Goal: Task Accomplishment & Management: Use online tool/utility

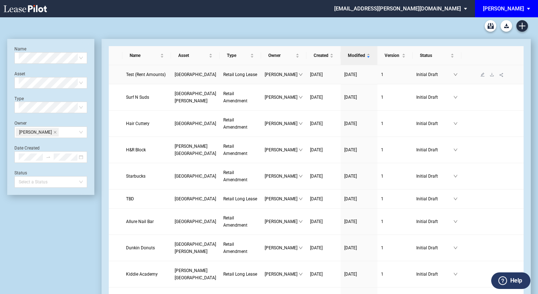
click at [142, 77] on span "Test (Rent Amounts)" at bounding box center [146, 74] width 40 height 5
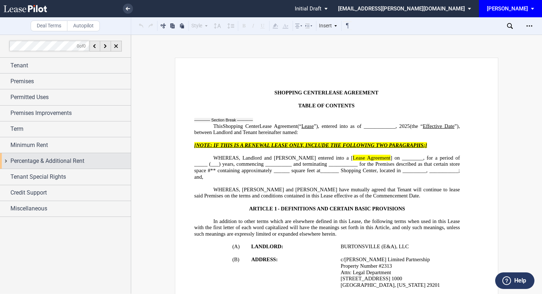
click at [9, 155] on div "Percentage & Additional Rent" at bounding box center [65, 160] width 131 height 15
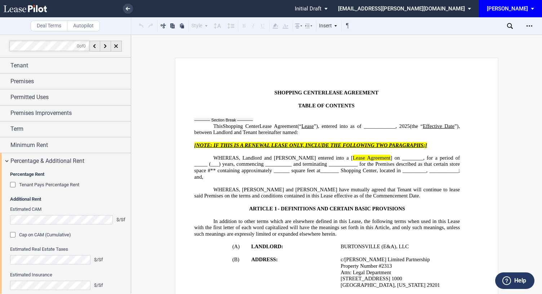
scroll to position [79, 0]
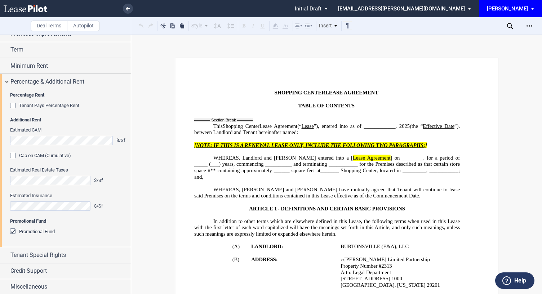
click at [12, 154] on div "Cap on CAM (Cumulative)" at bounding box center [13, 156] width 7 height 7
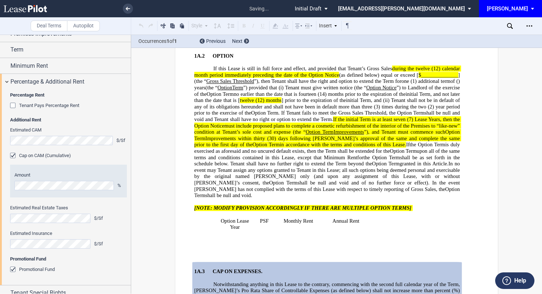
scroll to position [1873, 0]
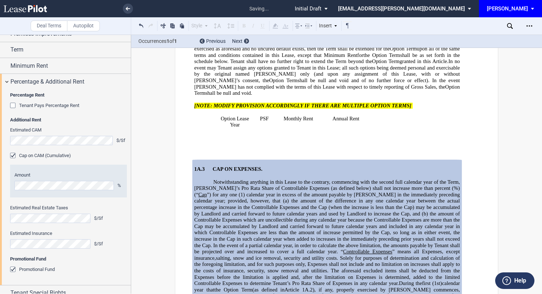
click at [377, 211] on p "Notwithstanding anything in this Lease to the contrary, commencing with the sec…" at bounding box center [327, 242] width 266 height 127
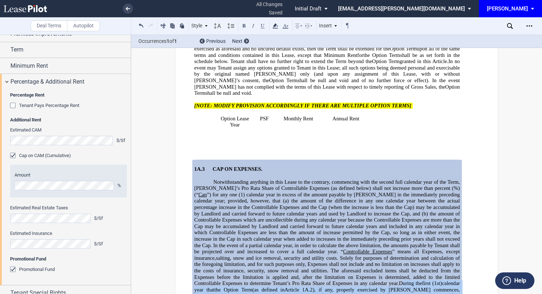
drag, startPoint x: 367, startPoint y: 196, endPoint x: 271, endPoint y: 215, distance: 98.1
click at [271, 215] on p "Notwithstanding anything in this Lease to the contrary, commencing with the sec…" at bounding box center [327, 242] width 266 height 127
